Goal: Task Accomplishment & Management: Manage account settings

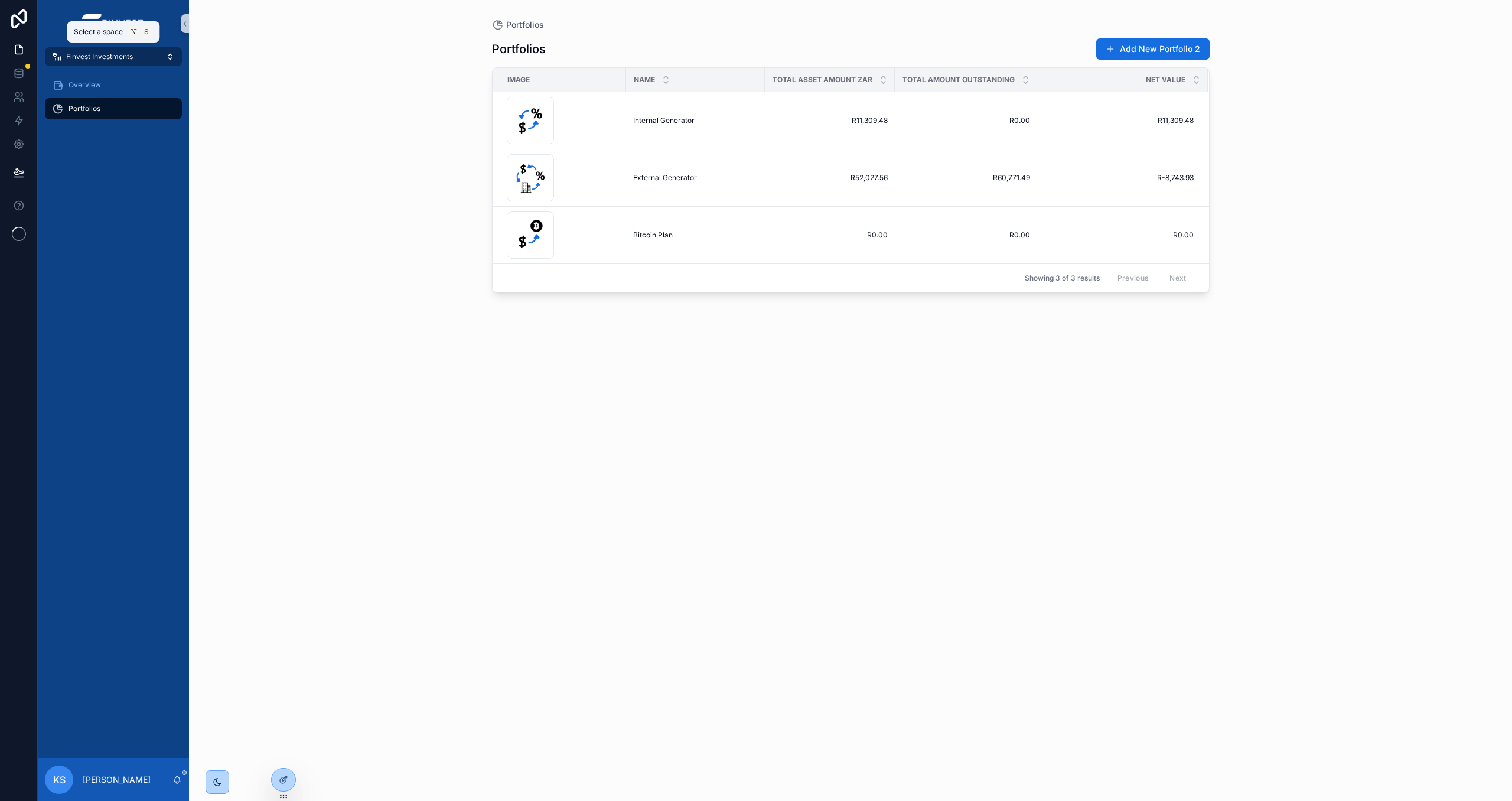
click at [100, 52] on span "Finvest Investments" at bounding box center [100, 56] width 67 height 9
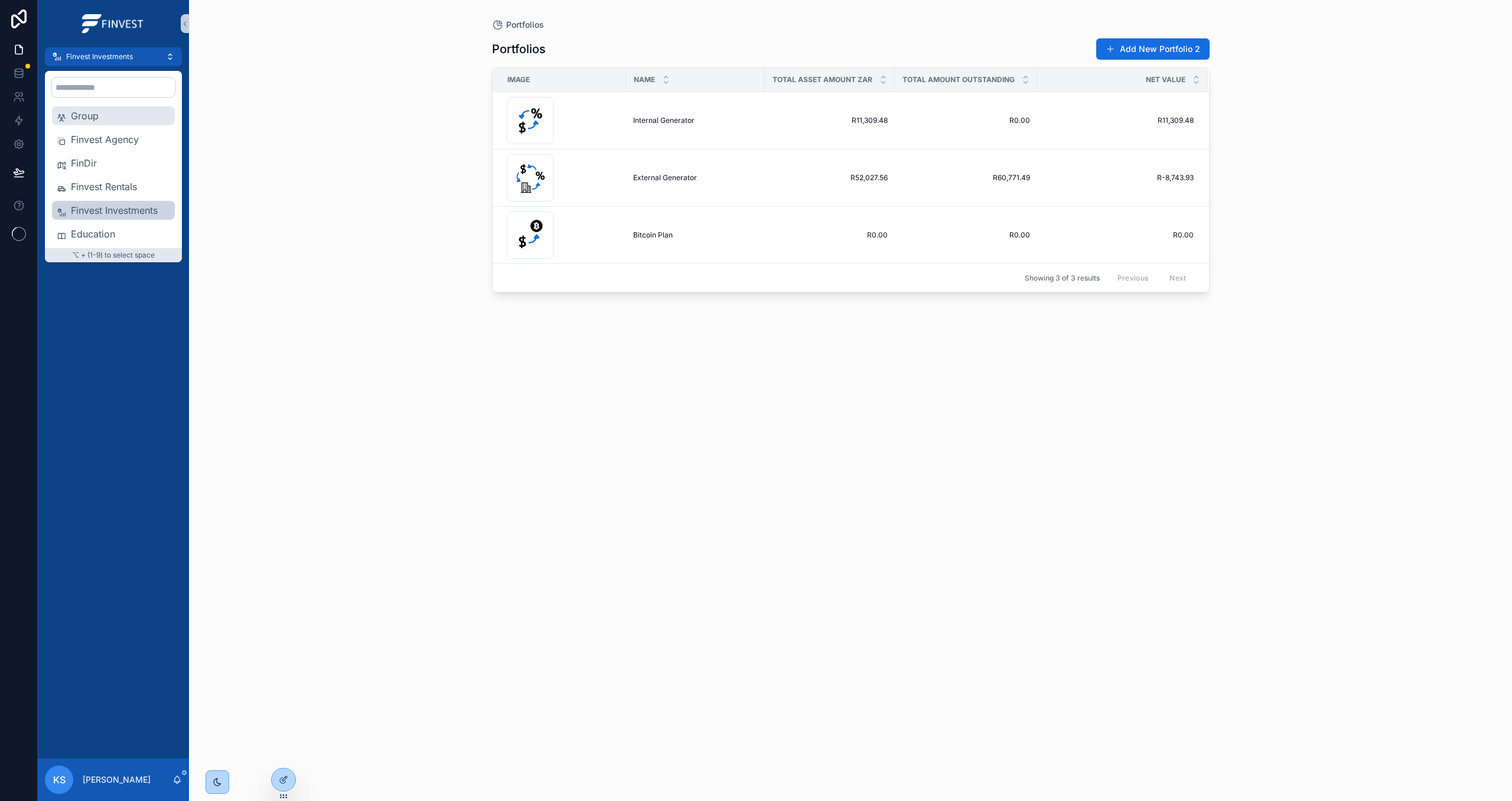
click at [118, 114] on span "Group" at bounding box center [120, 116] width 100 height 14
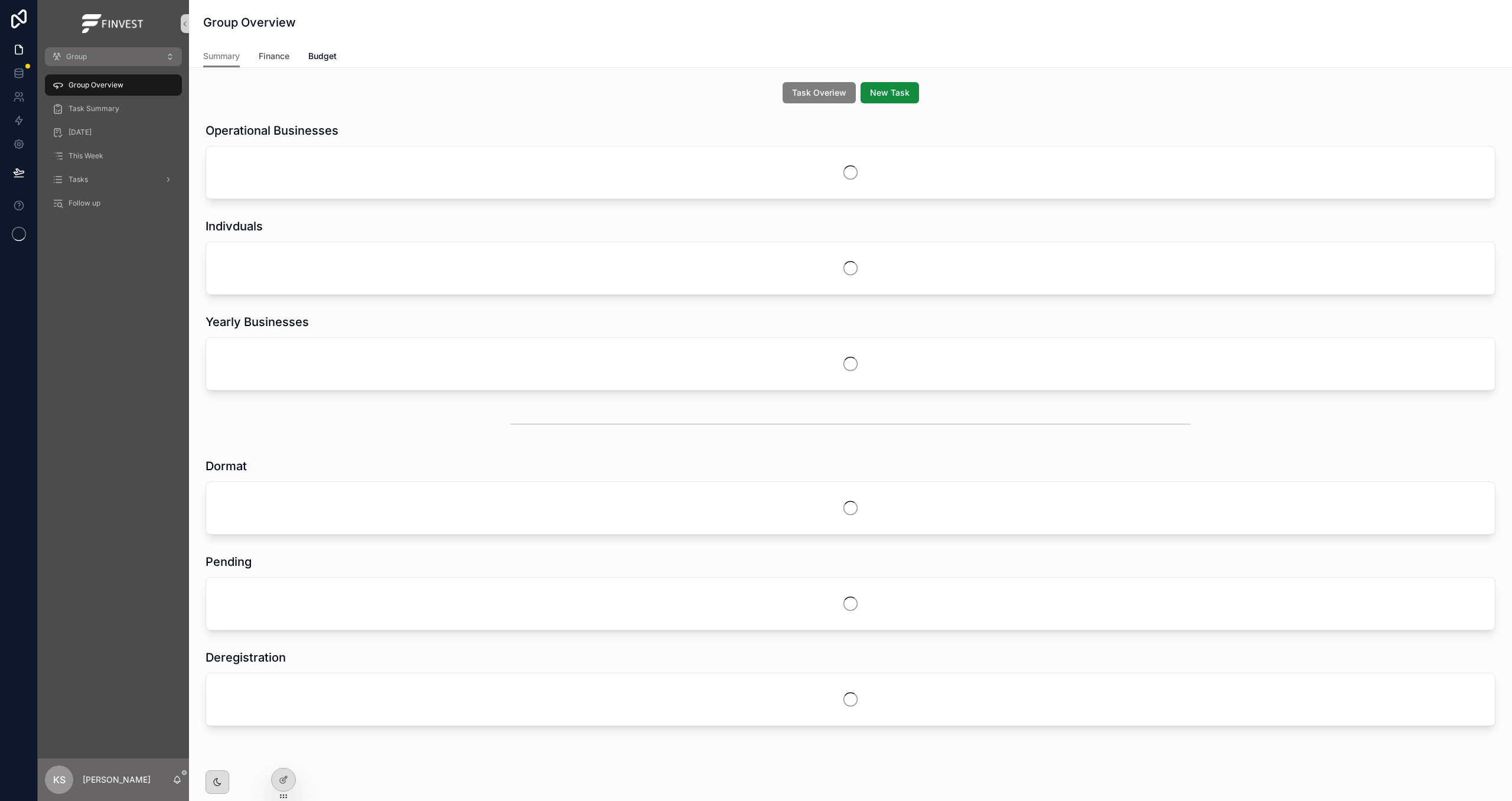
click at [263, 53] on span "Finance" at bounding box center [274, 56] width 31 height 12
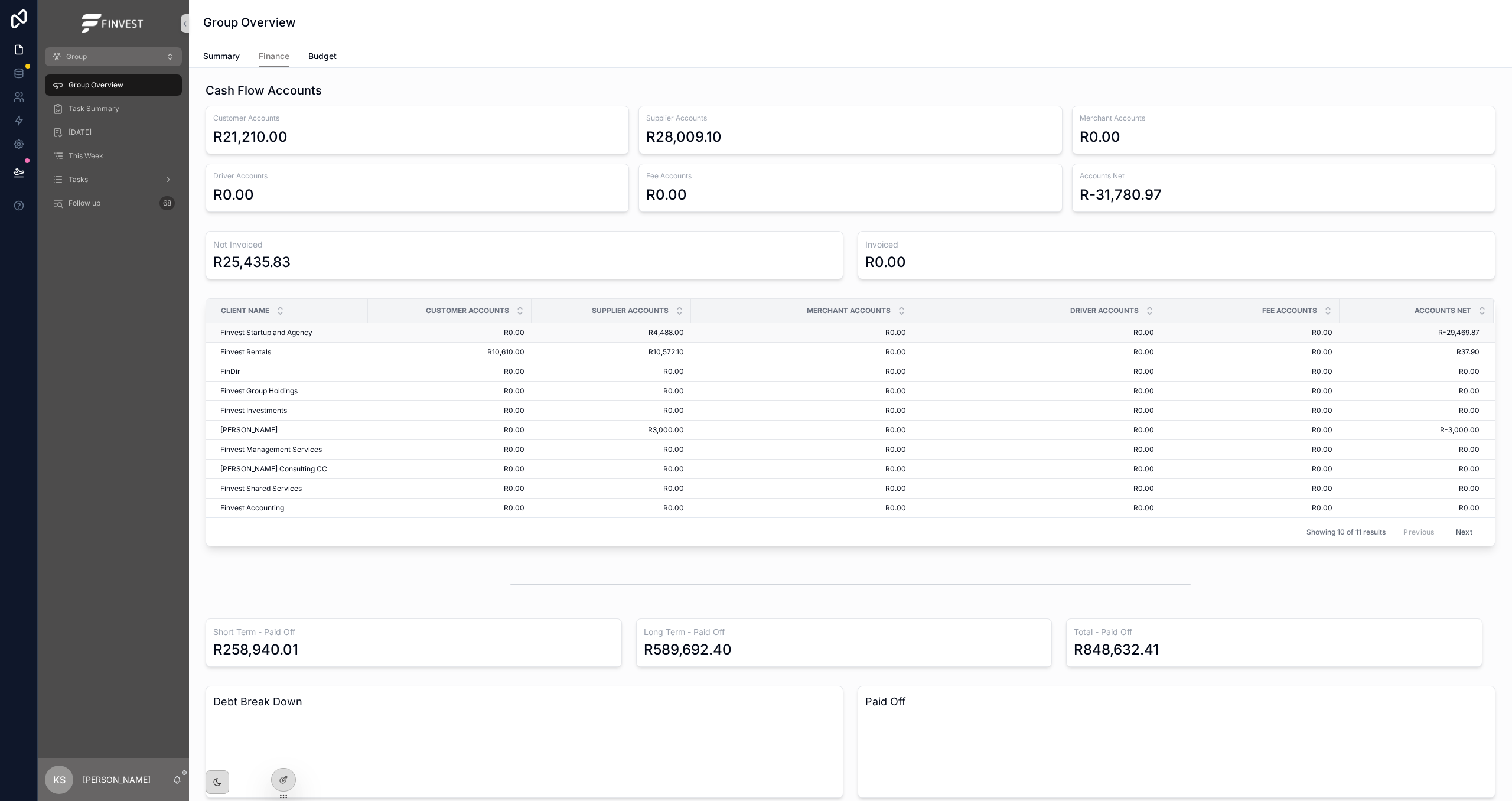
click at [479, 338] on span "R0.00" at bounding box center [449, 332] width 149 height 9
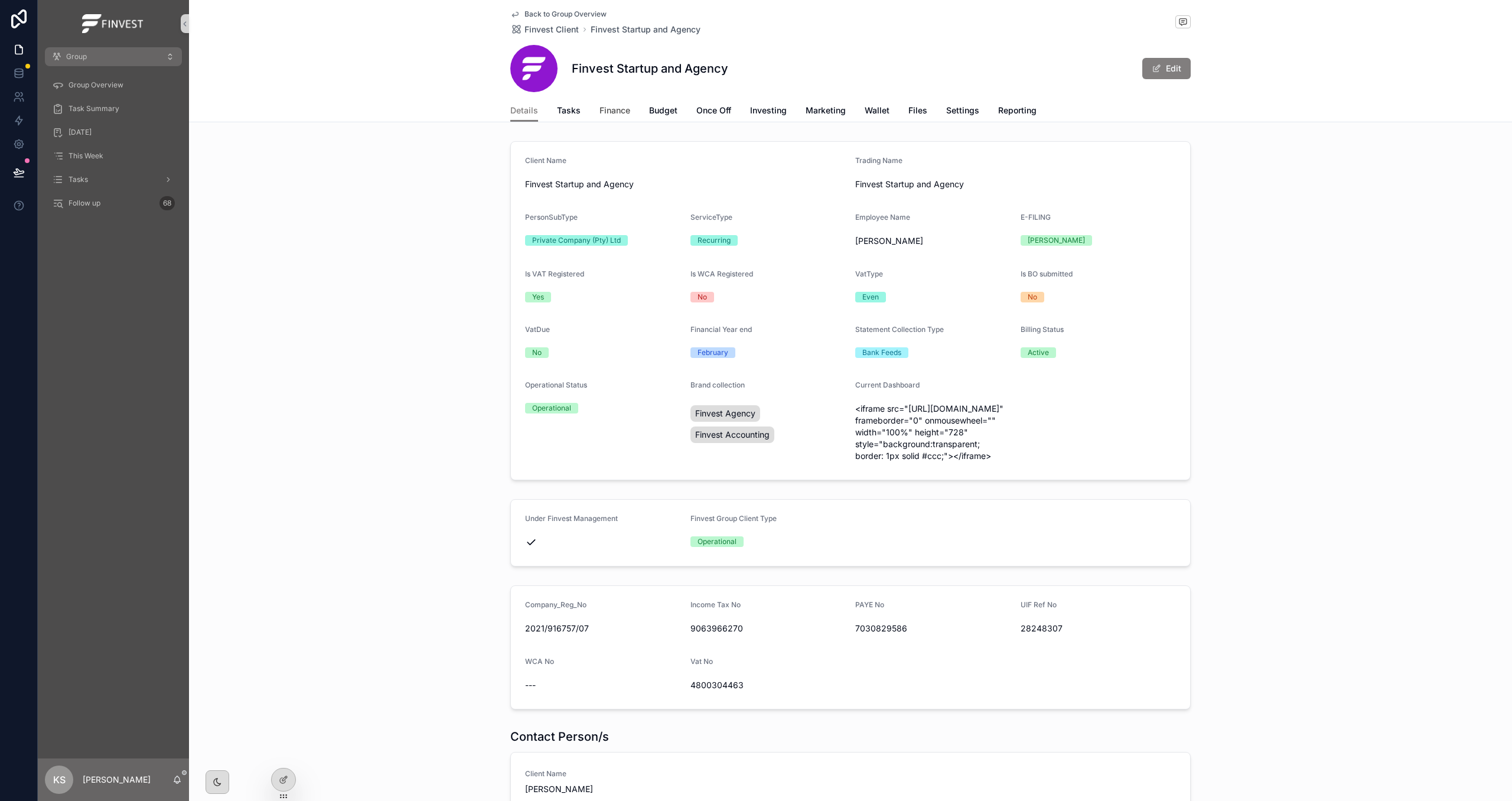
click at [620, 115] on span "Finance" at bounding box center [615, 110] width 31 height 12
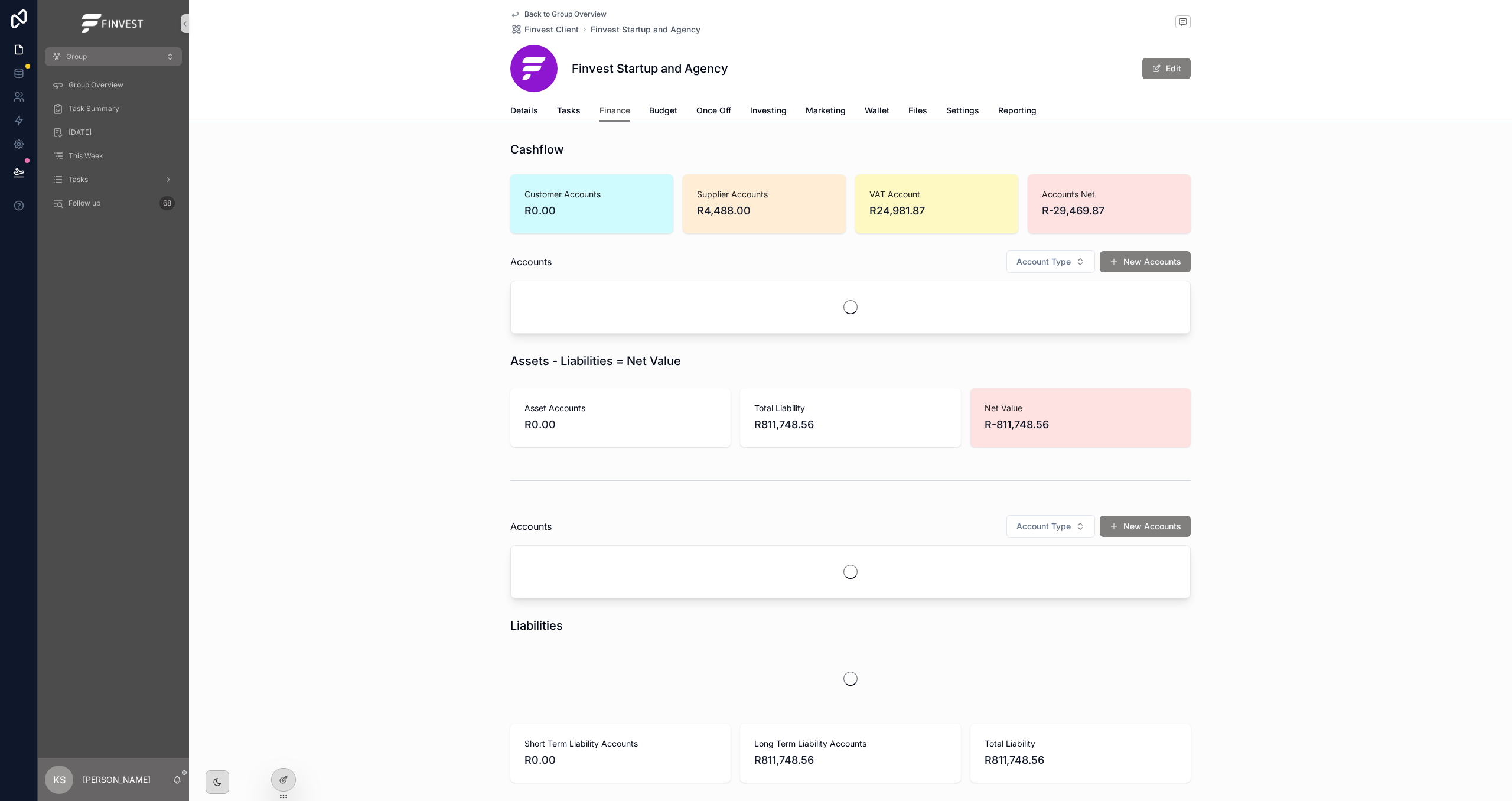
scroll to position [167, 0]
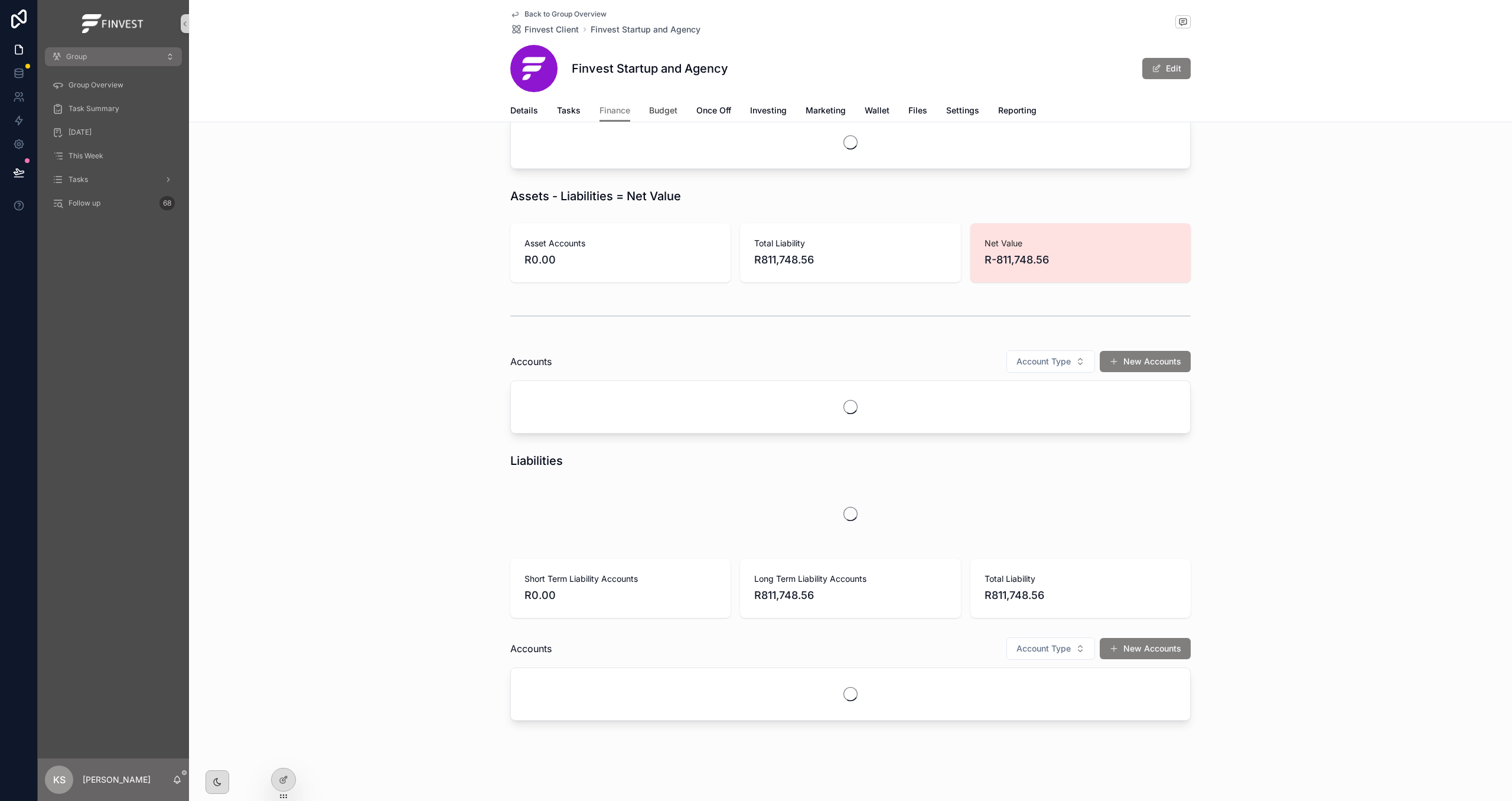
click at [655, 108] on span "Budget" at bounding box center [663, 110] width 28 height 12
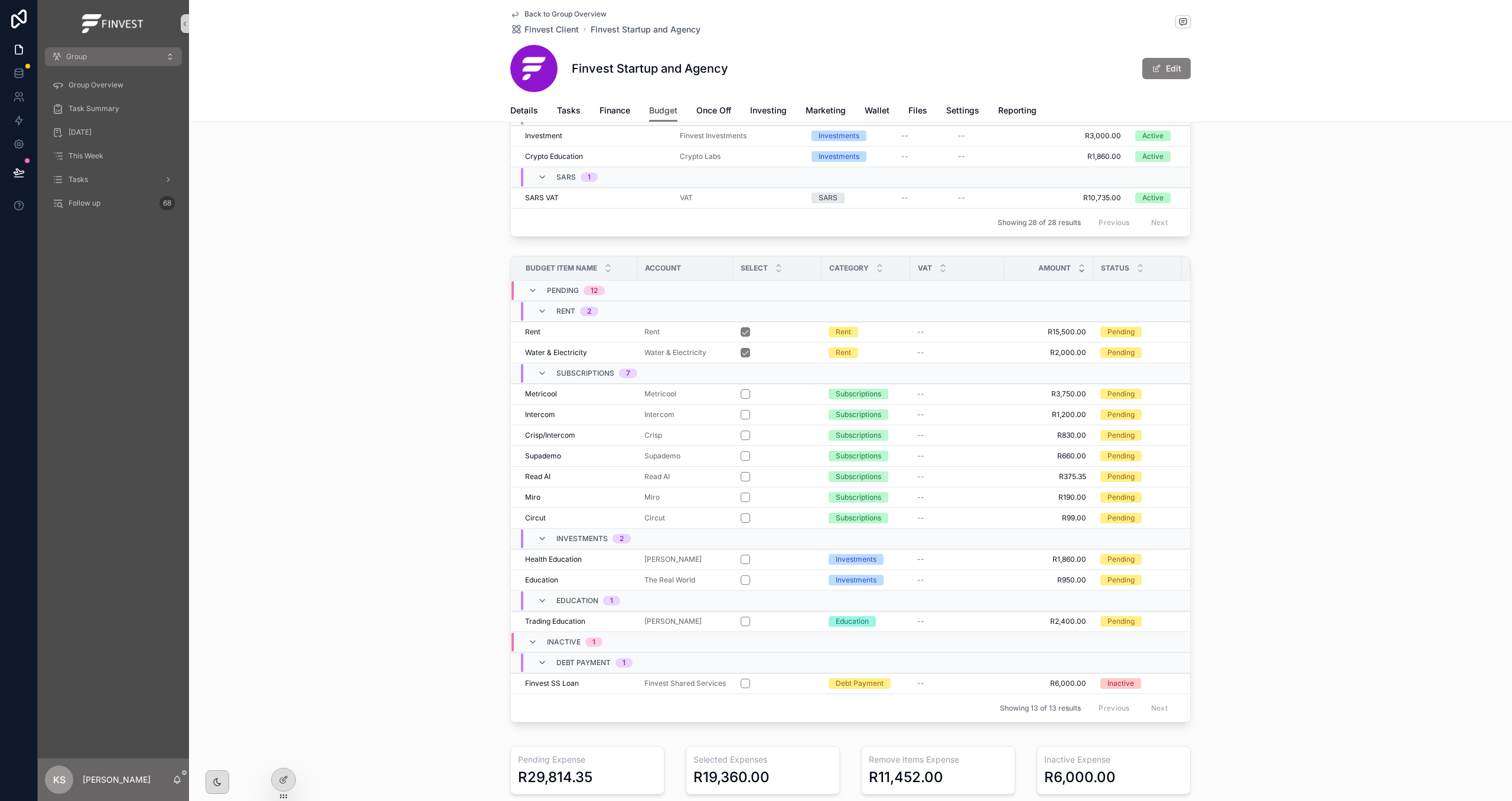
scroll to position [1209, 0]
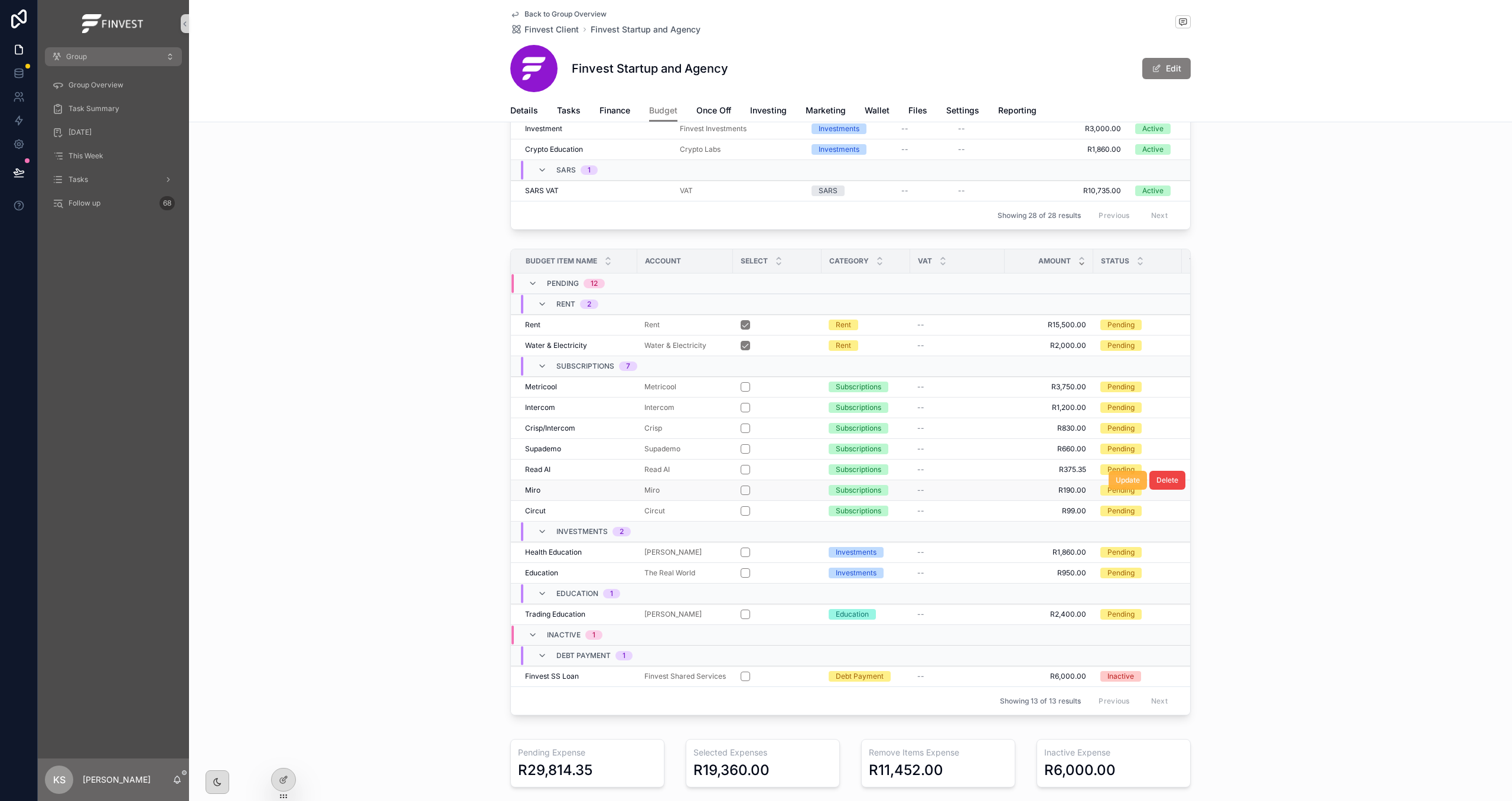
click at [1125, 485] on span "Update" at bounding box center [1128, 480] width 25 height 9
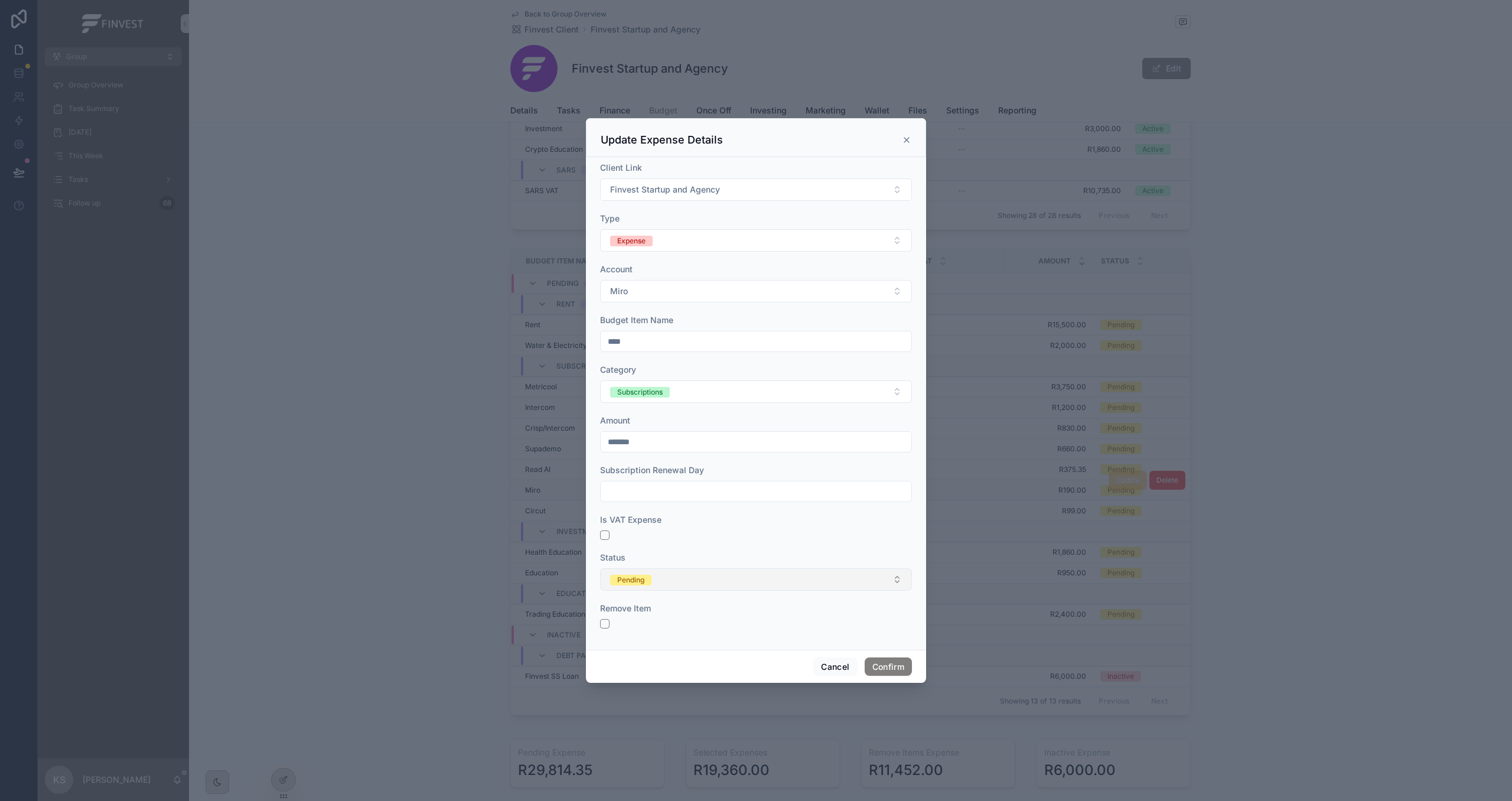
click at [748, 585] on button "Pending" at bounding box center [756, 579] width 312 height 22
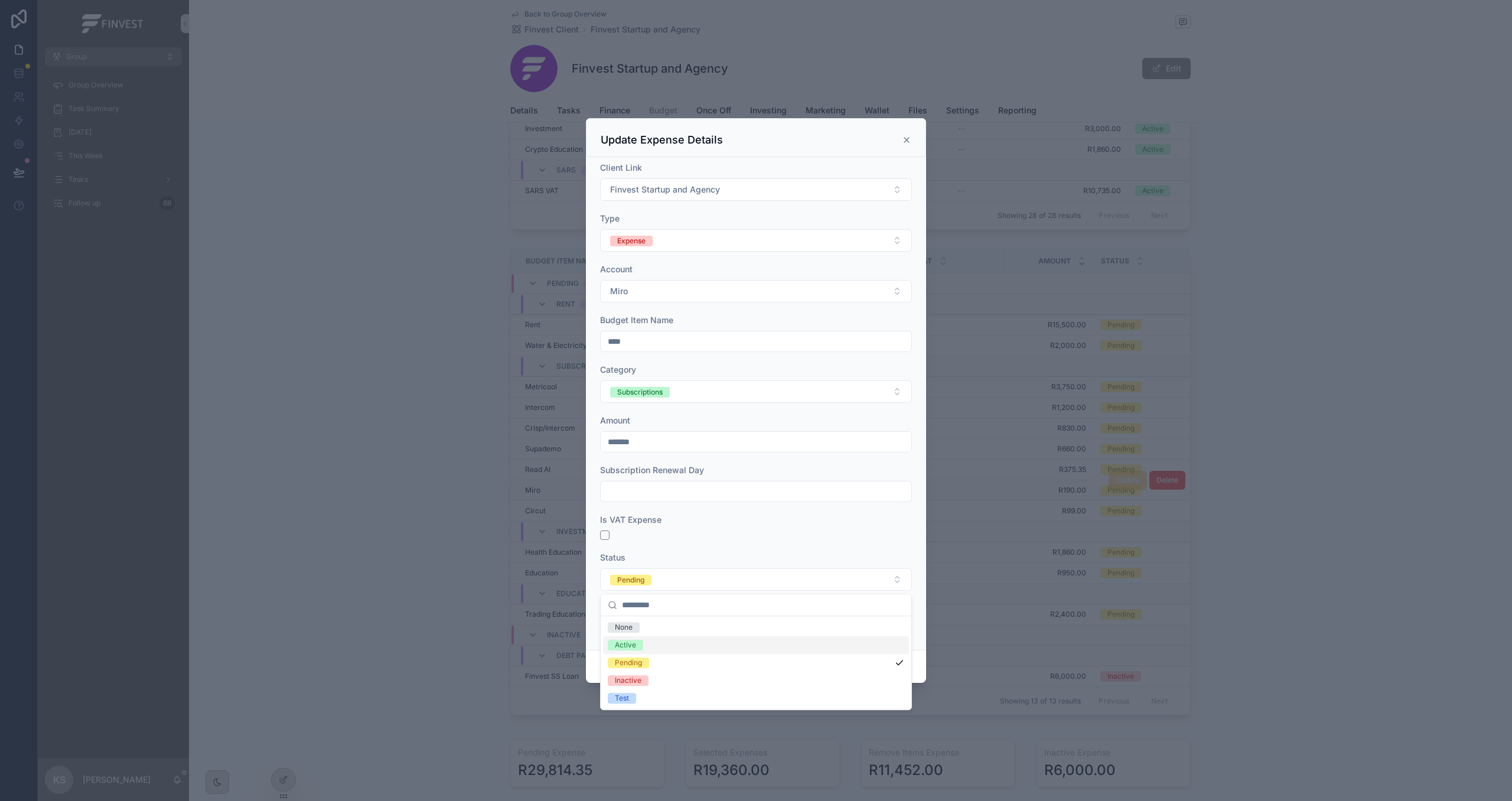
click at [638, 647] on span "Active" at bounding box center [625, 645] width 35 height 11
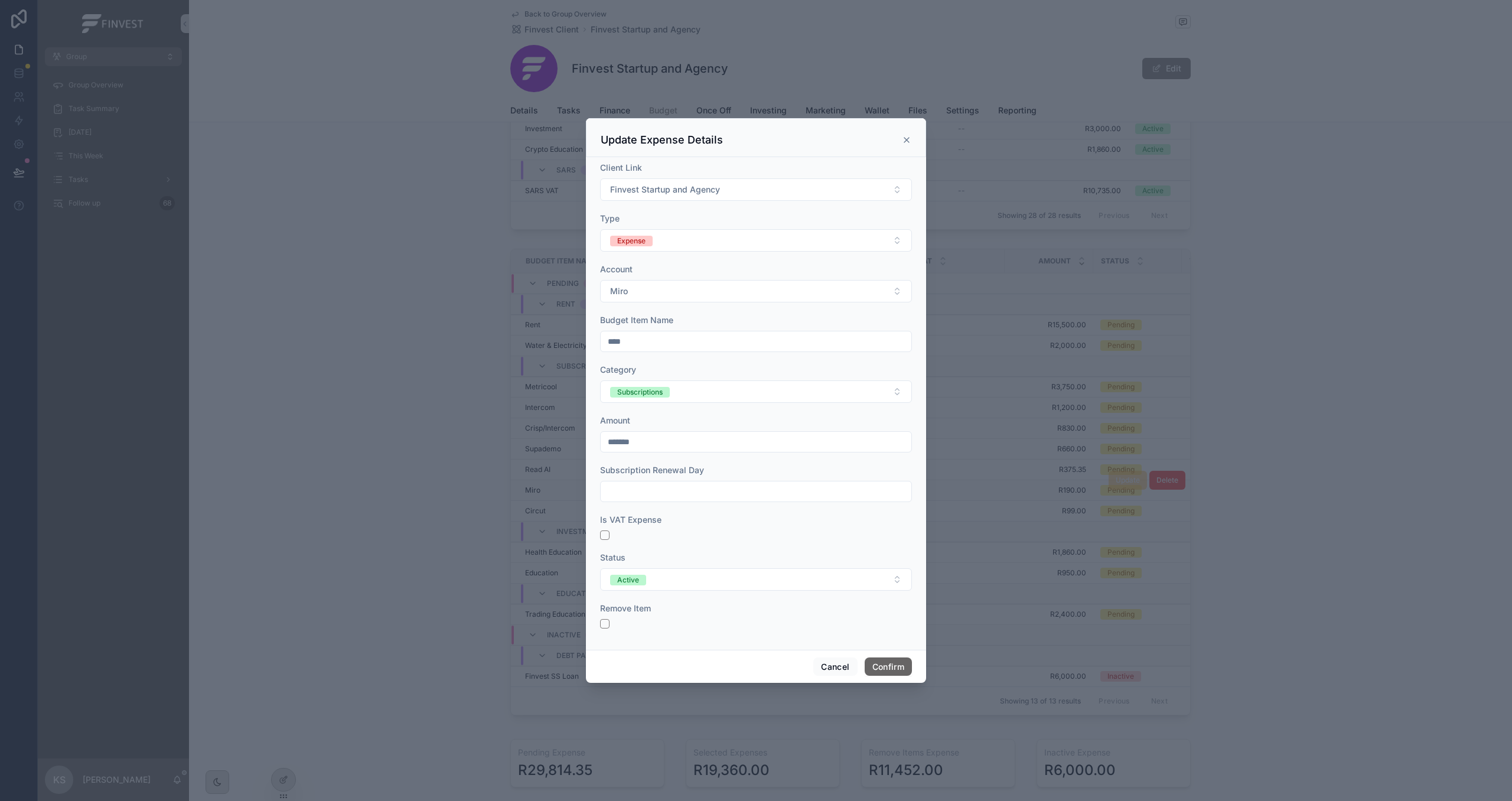
click at [890, 668] on button "Confirm" at bounding box center [889, 667] width 48 height 19
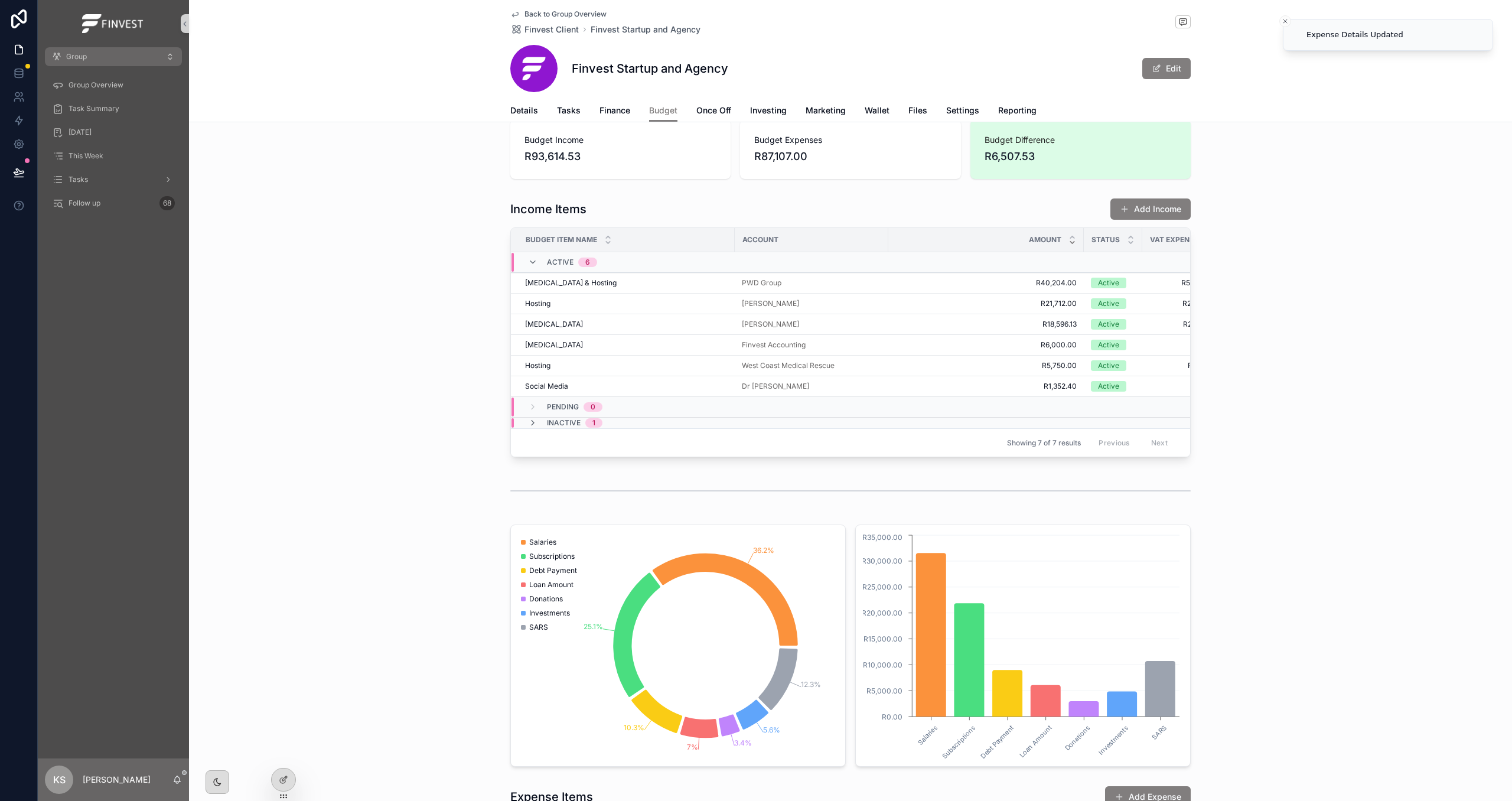
scroll to position [0, 0]
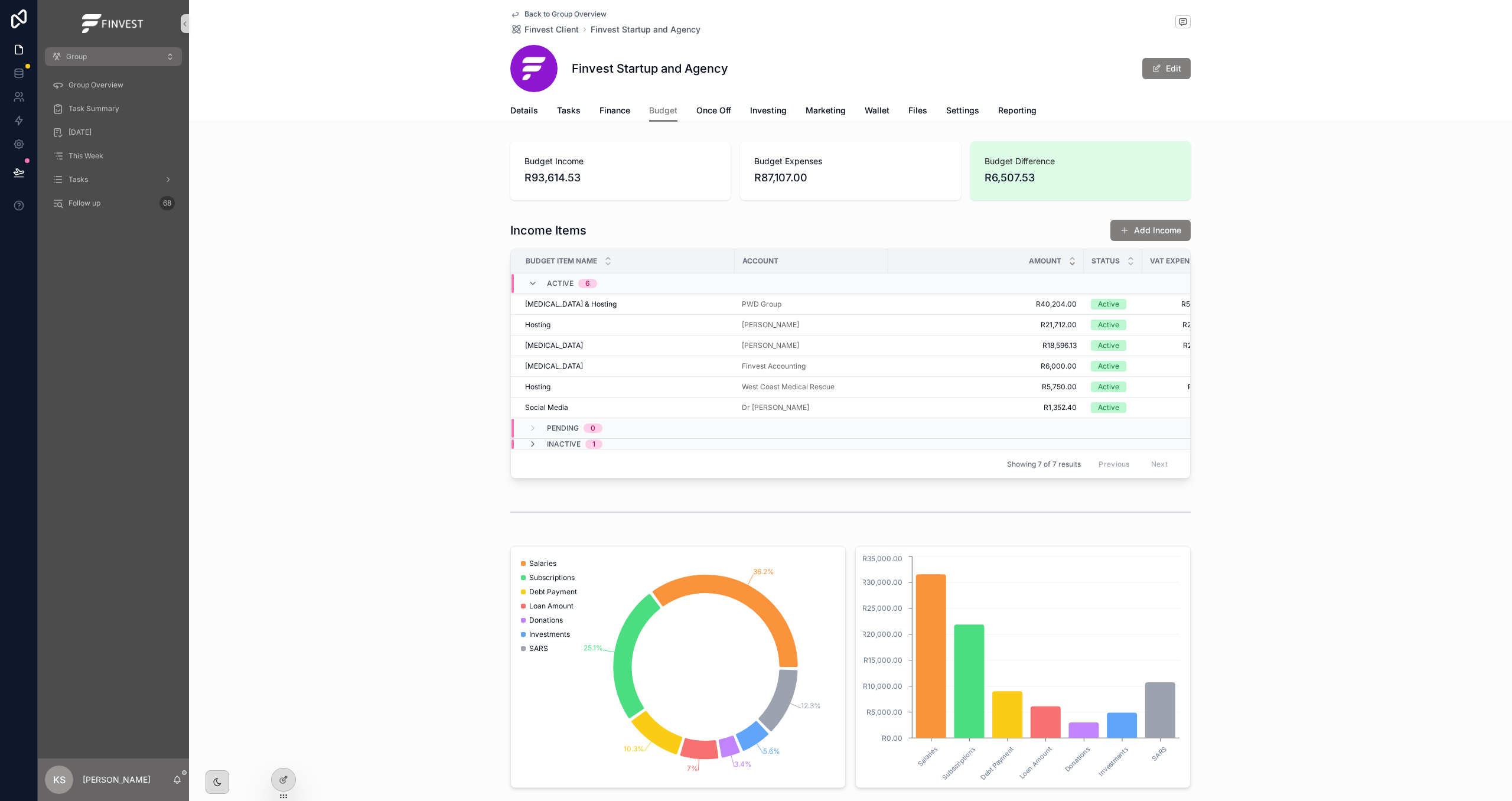
click at [555, 12] on span "Back to Group Overview" at bounding box center [566, 14] width 82 height 9
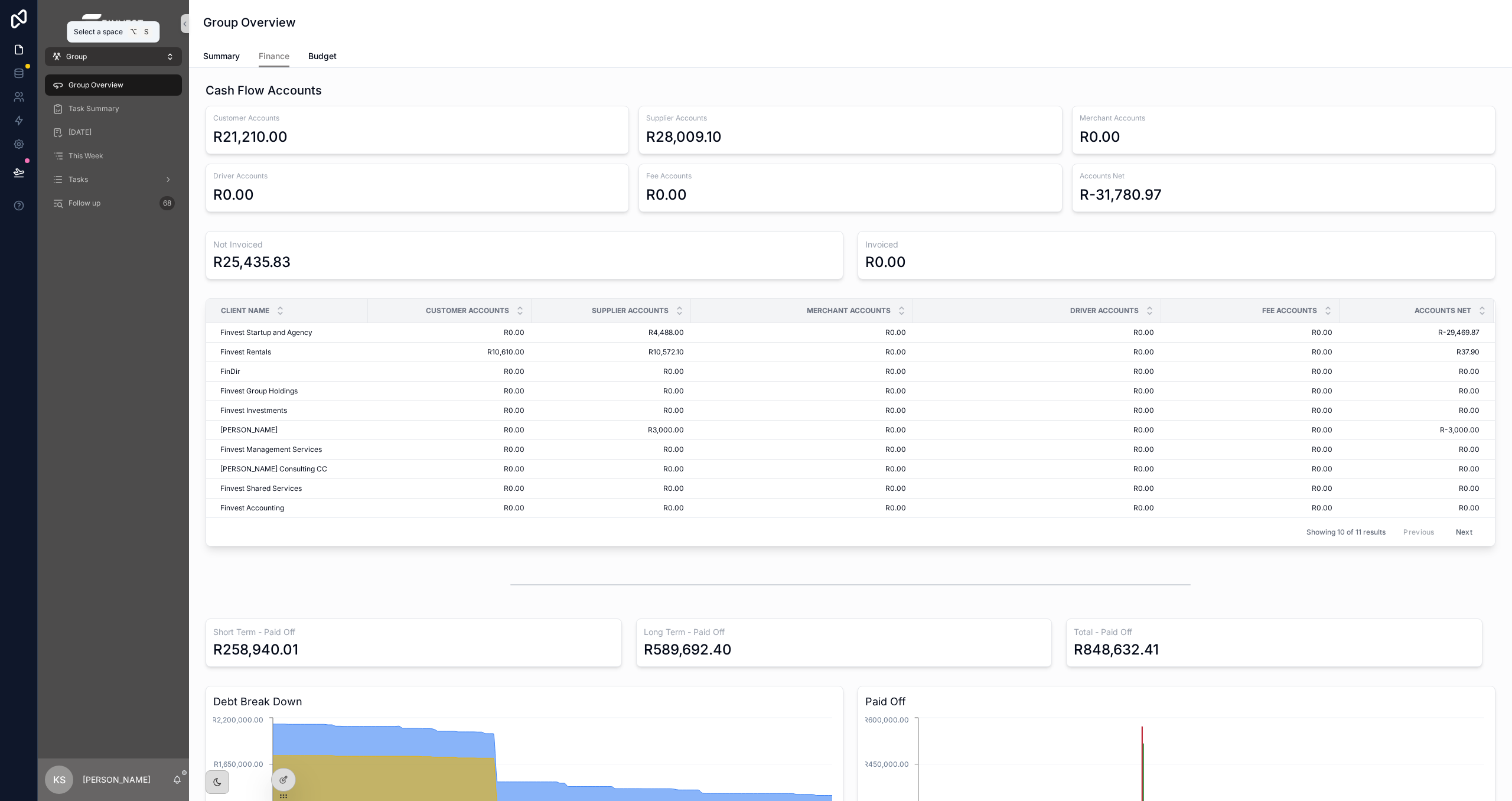
click at [105, 56] on button "Group" at bounding box center [113, 57] width 137 height 19
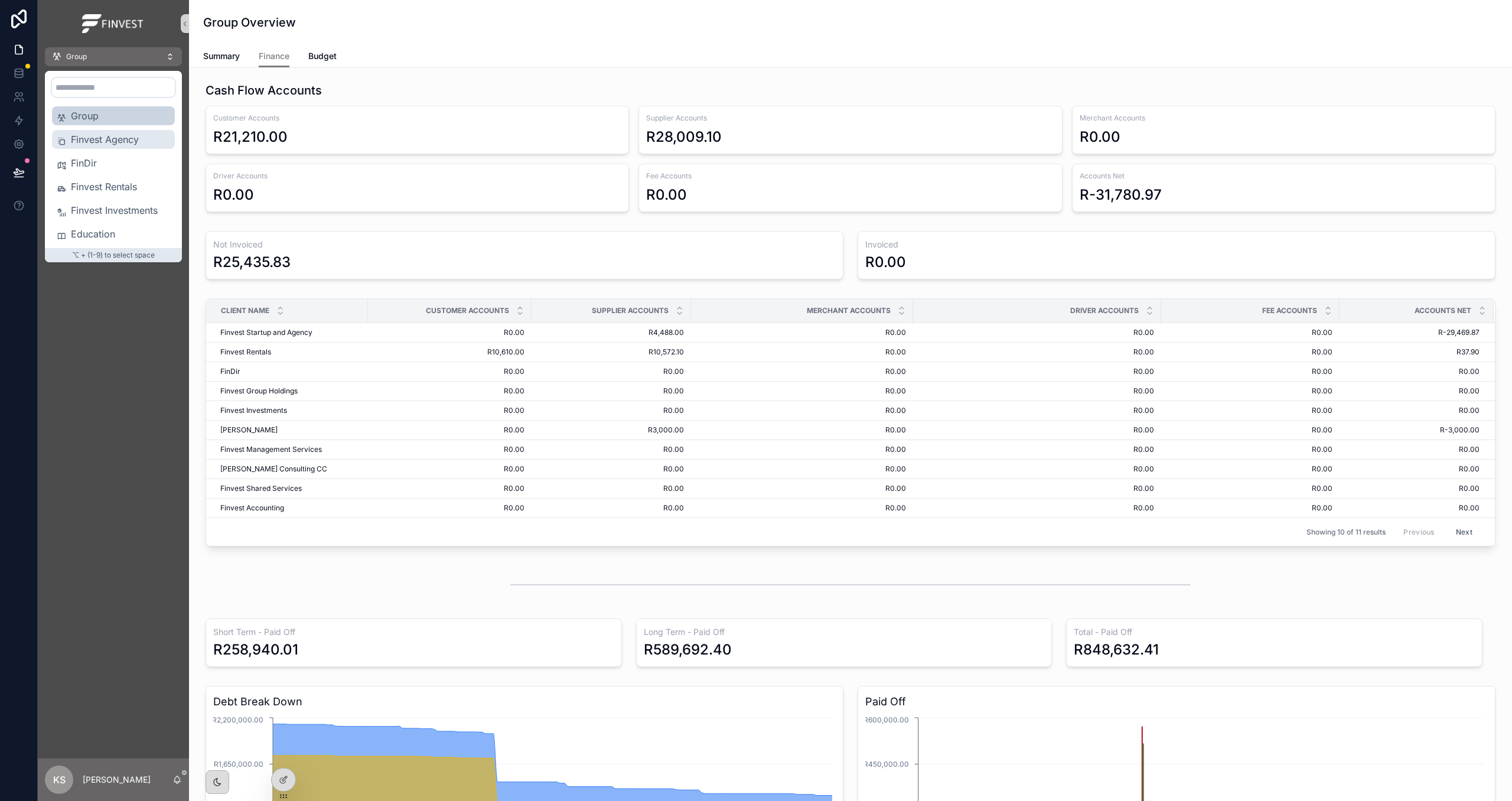
click at [111, 147] on div "Finvest Agency" at bounding box center [113, 139] width 123 height 19
